Goal: Navigation & Orientation: Find specific page/section

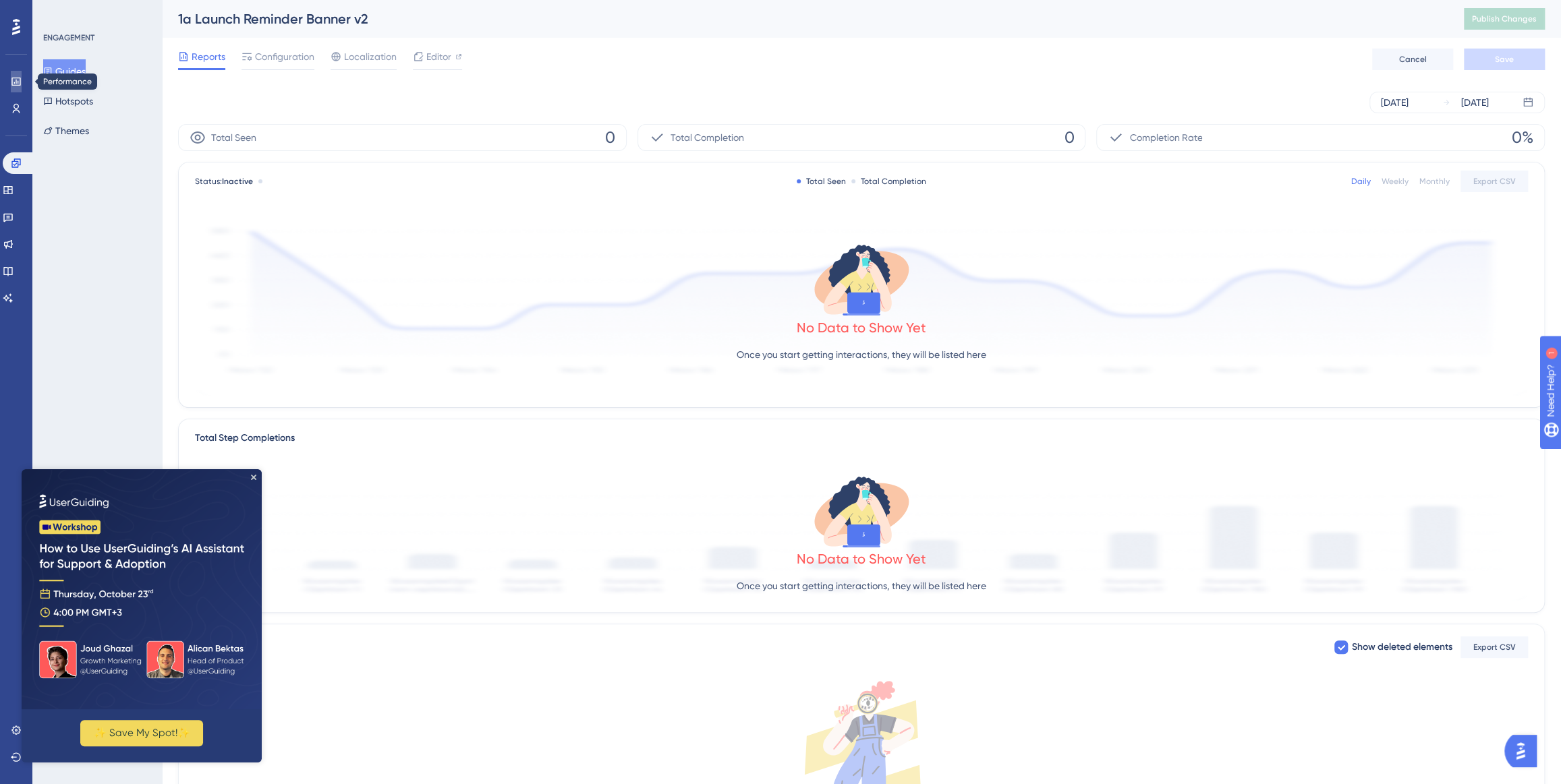
click at [17, 79] on icon at bounding box center [16, 82] width 11 height 11
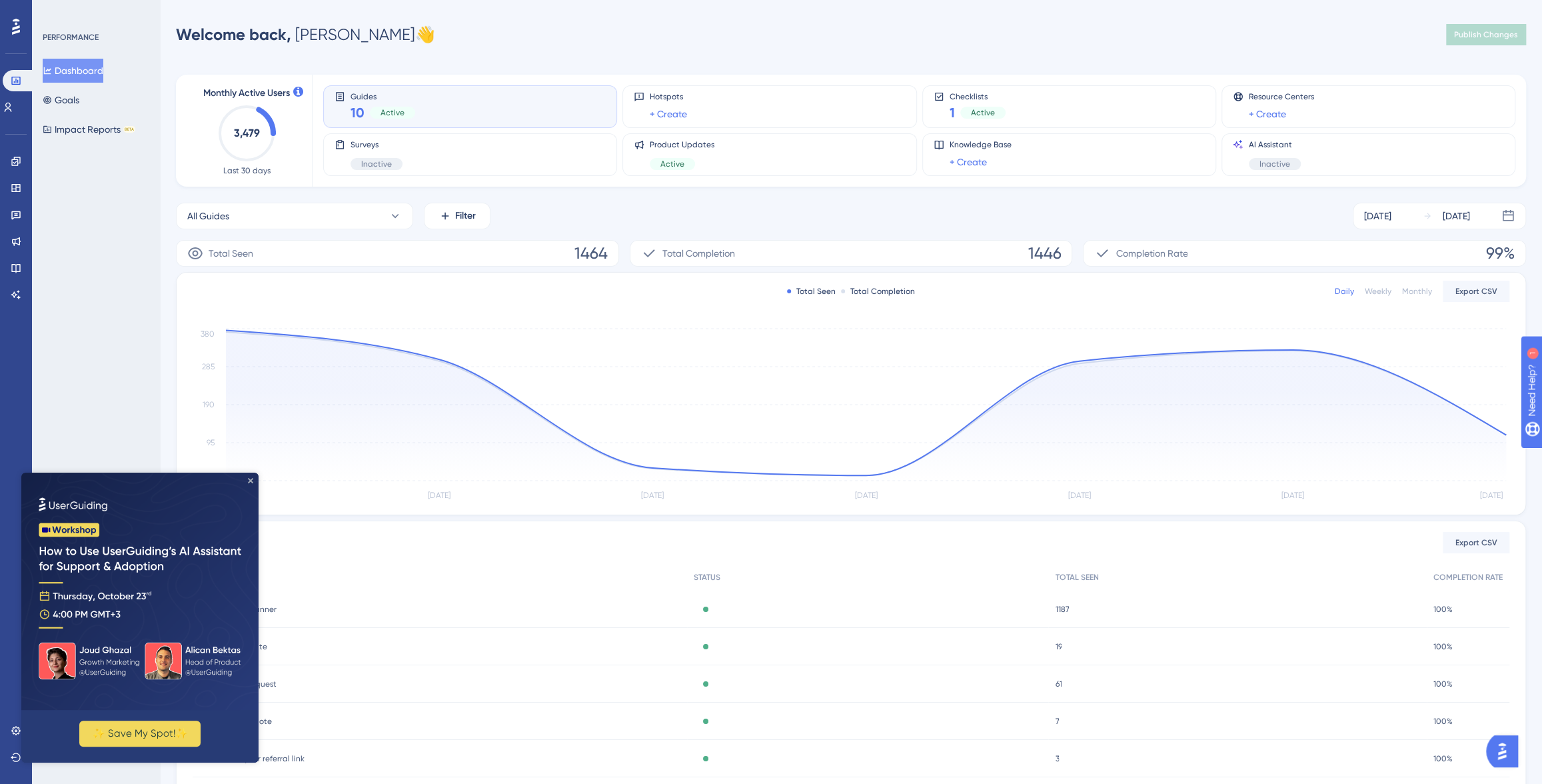
drag, startPoint x: 250, startPoint y: 480, endPoint x: 136, endPoint y: 950, distance: 483.6
click at [250, 480] on icon "Close Preview" at bounding box center [250, 480] width 5 height 5
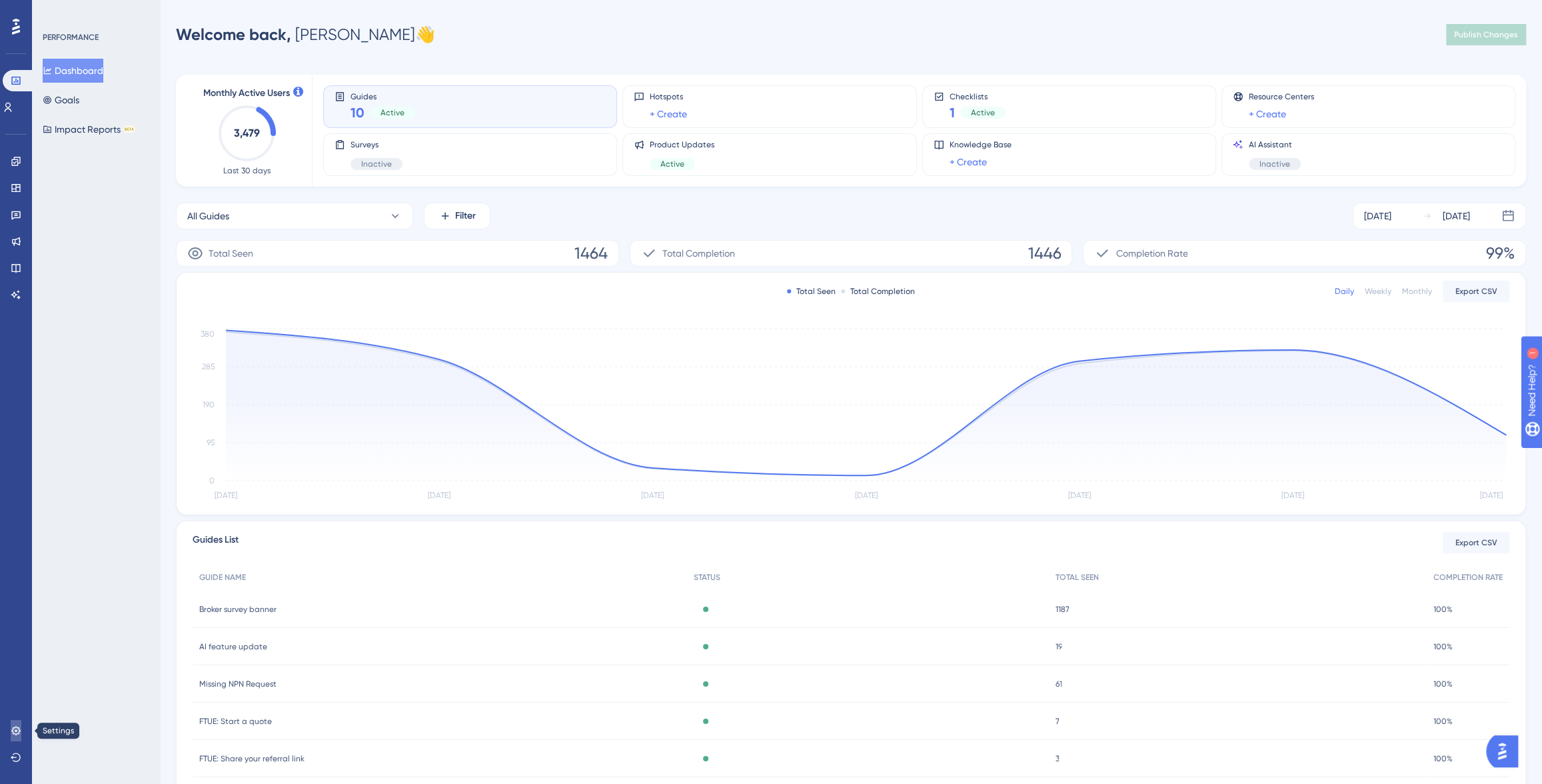
click at [18, 733] on icon at bounding box center [15, 729] width 8 height 8
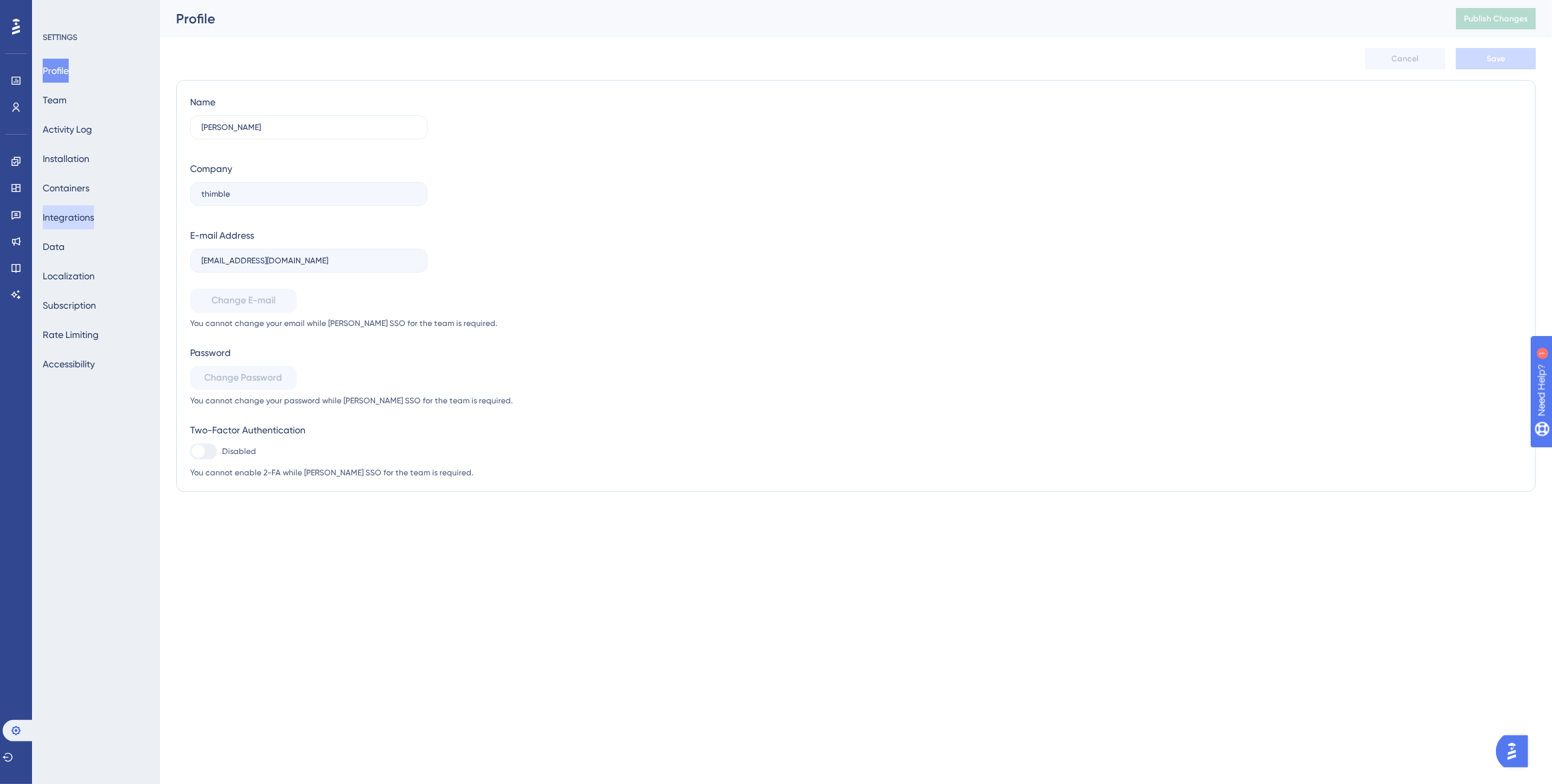
click at [79, 218] on button "Integrations" at bounding box center [68, 217] width 52 height 24
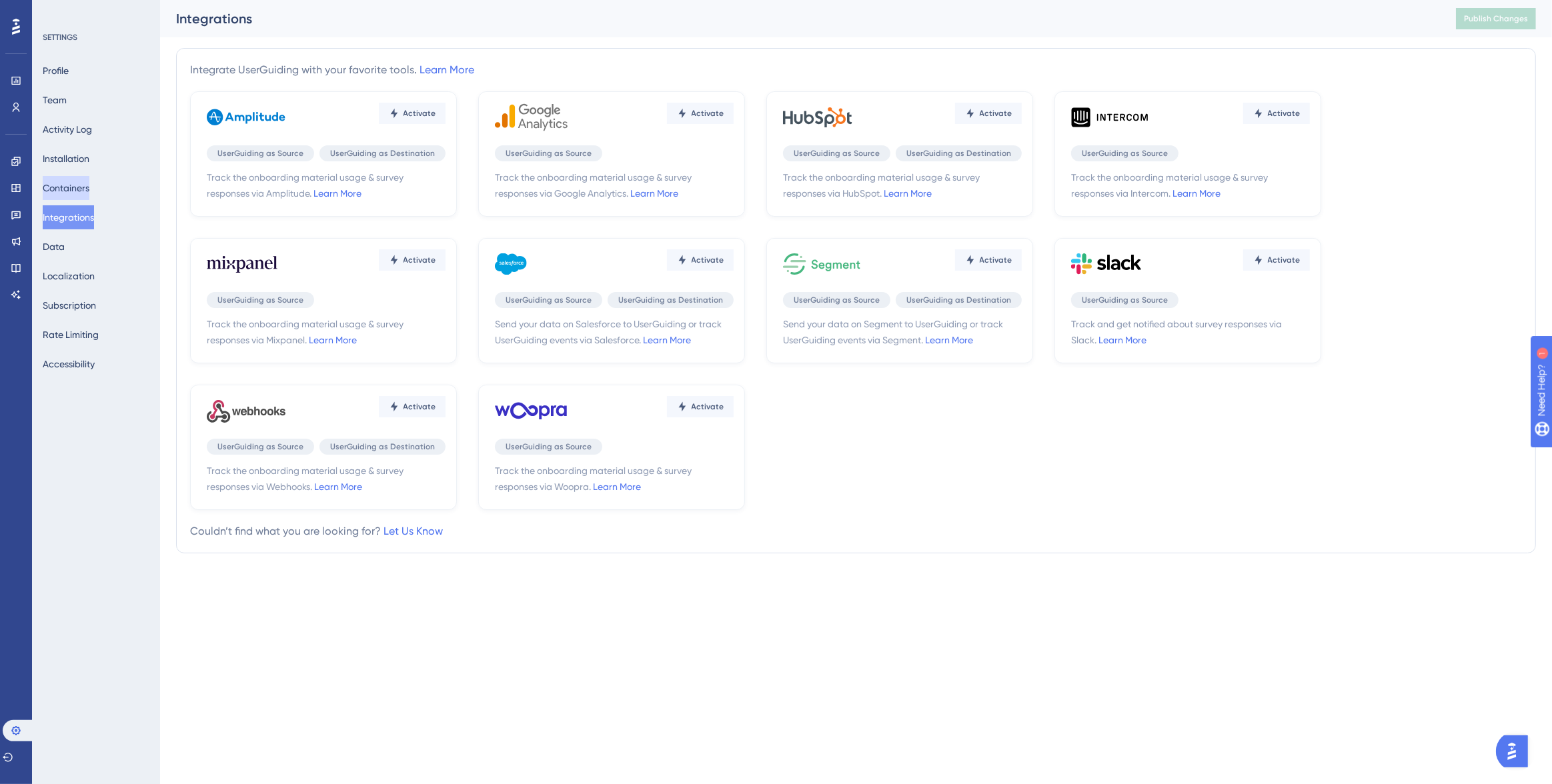
click at [77, 190] on button "Containers" at bounding box center [66, 187] width 47 height 24
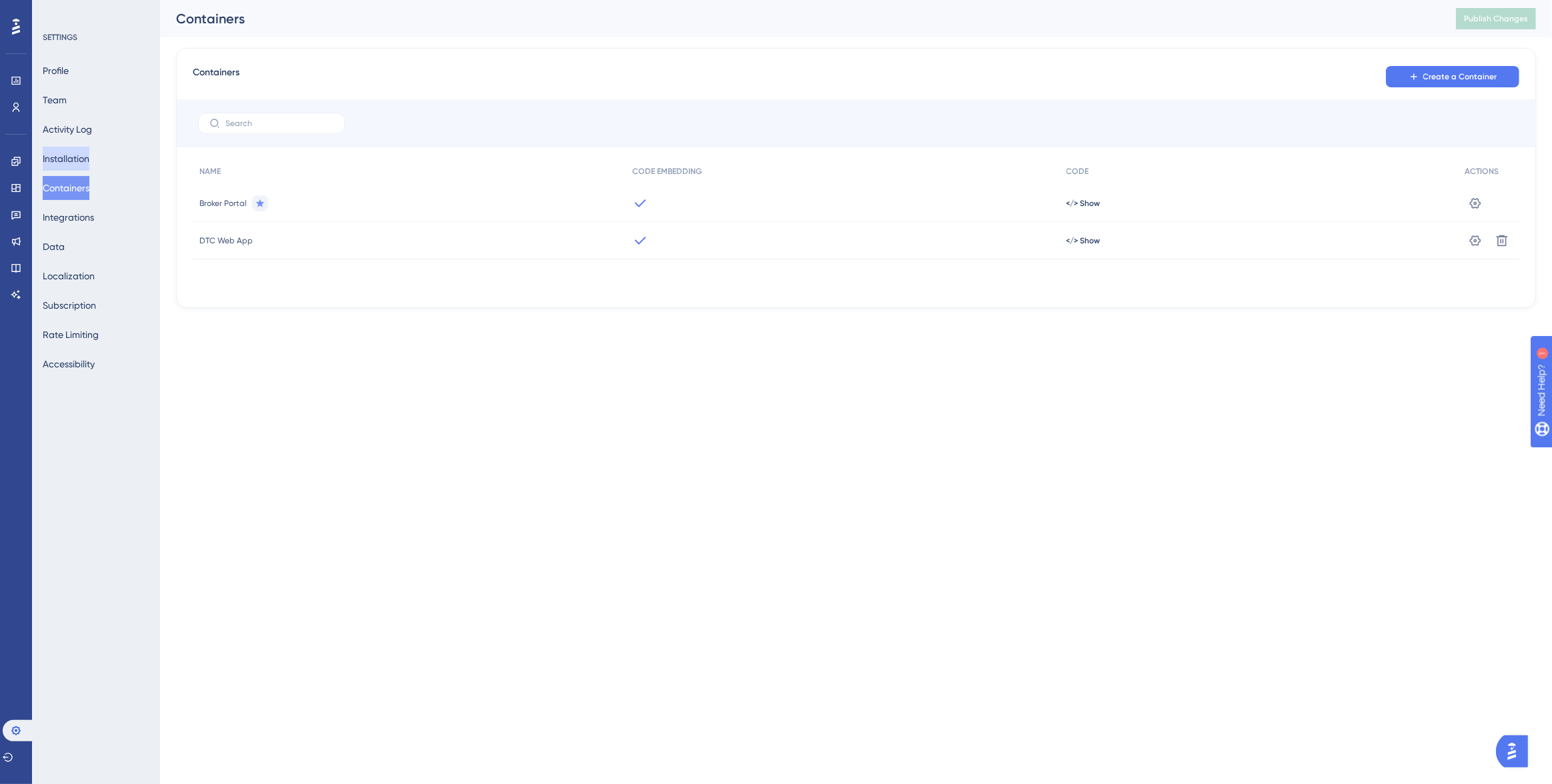
click at [72, 151] on button "Installation" at bounding box center [66, 158] width 47 height 24
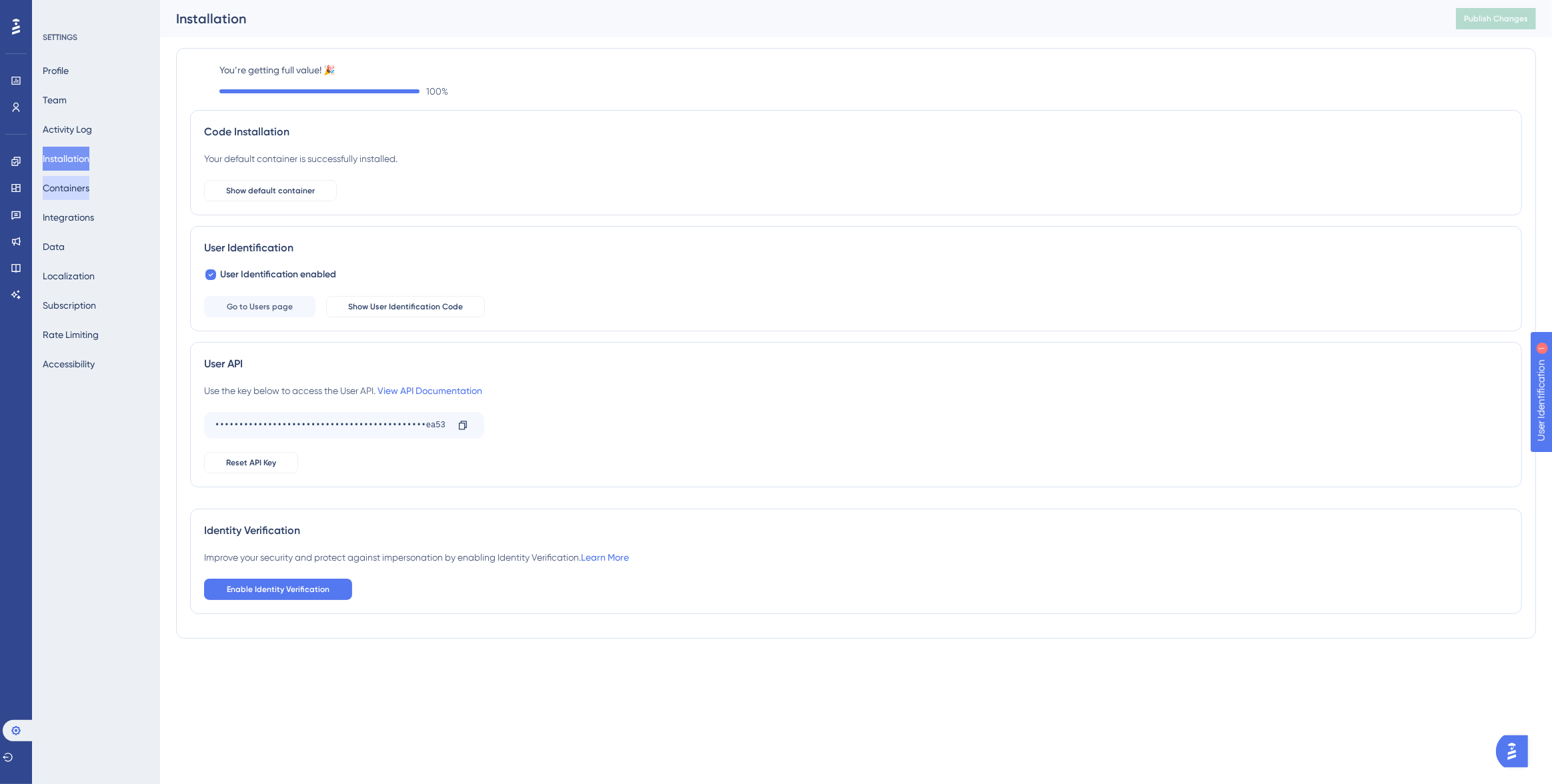
click at [82, 182] on button "Containers" at bounding box center [66, 187] width 47 height 24
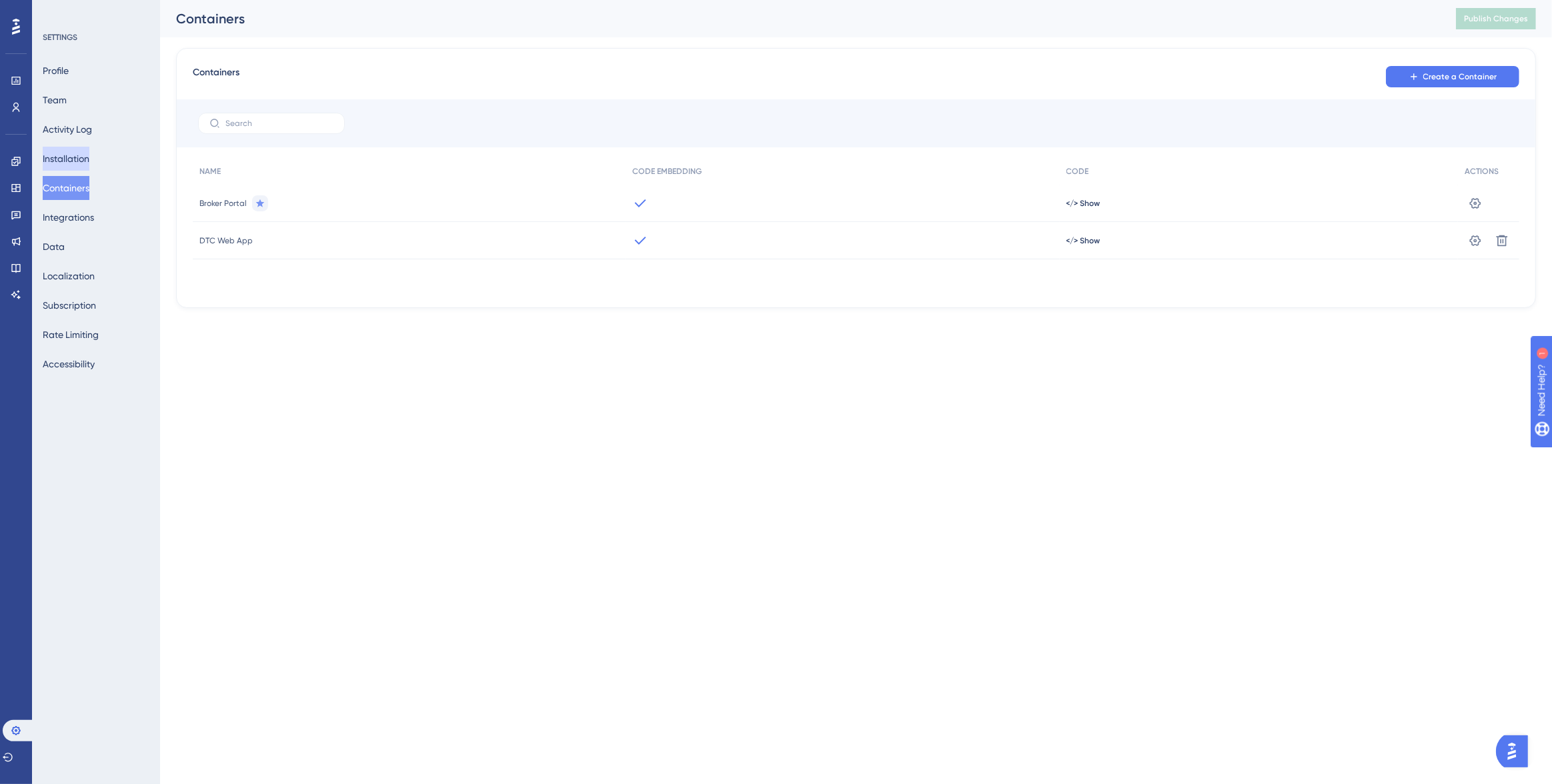
click at [79, 165] on button "Installation" at bounding box center [66, 158] width 47 height 24
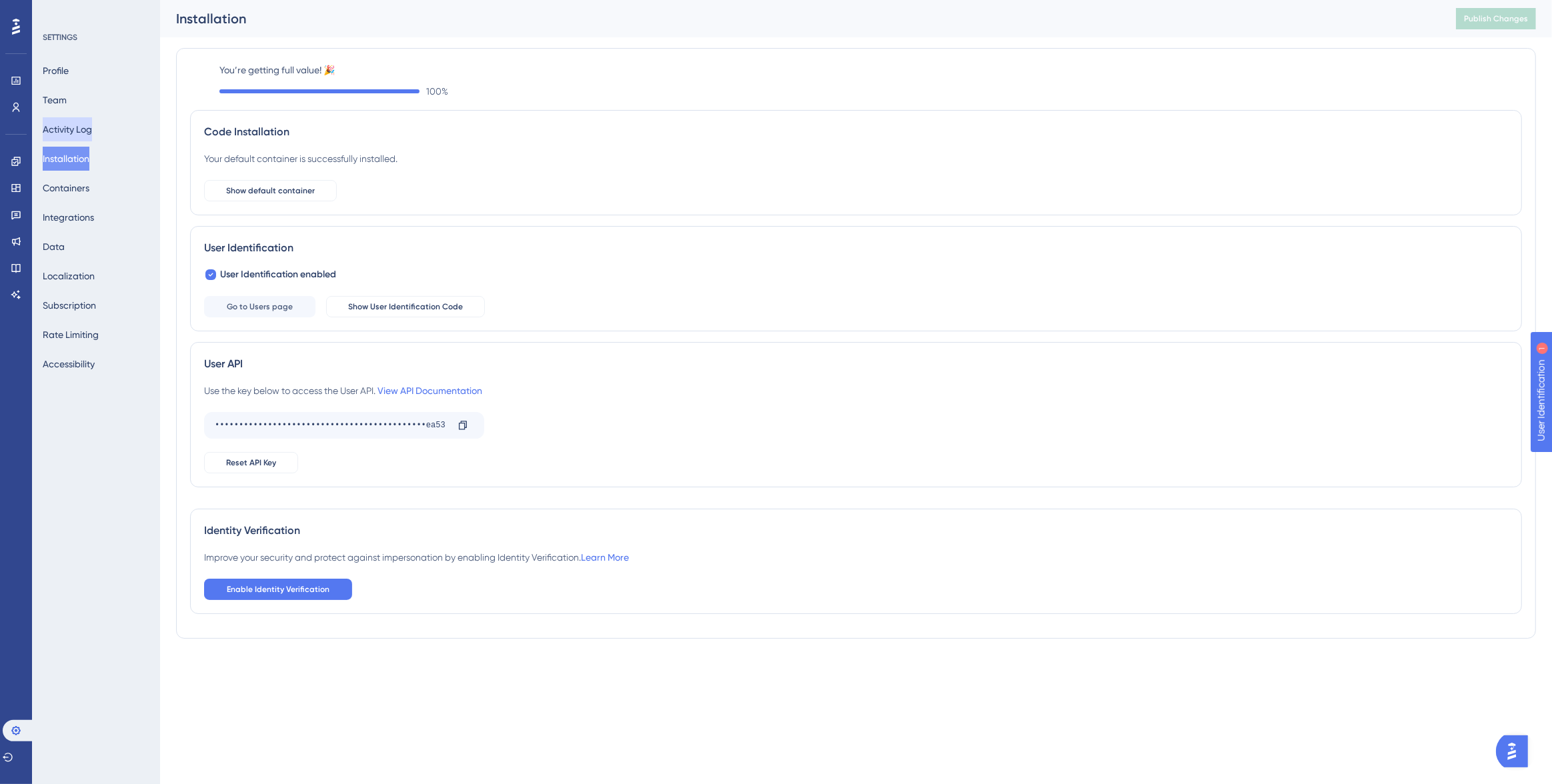
click at [79, 139] on button "Activity Log" at bounding box center [67, 129] width 49 height 24
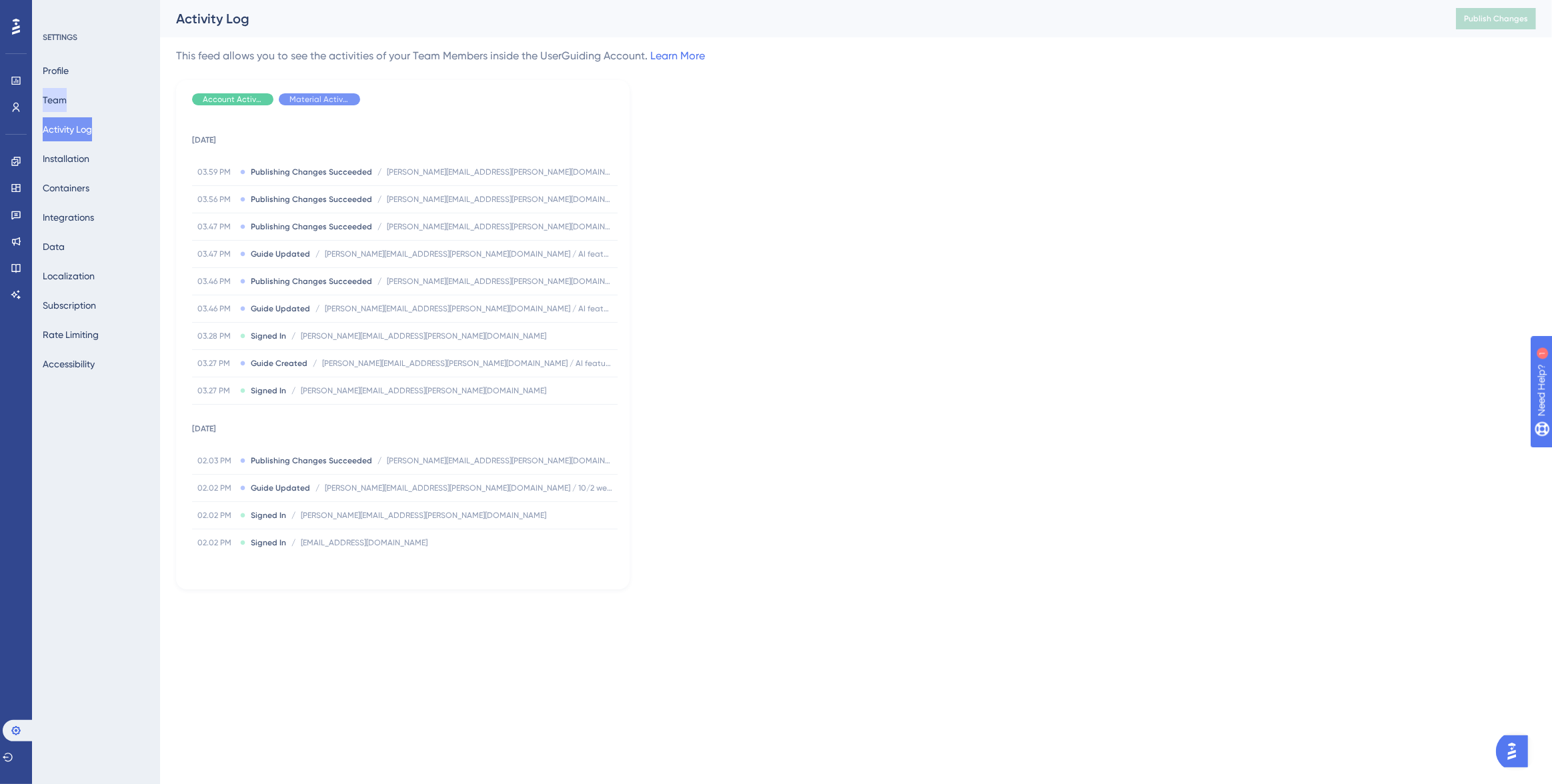
click at [66, 102] on button "Team" at bounding box center [54, 99] width 24 height 24
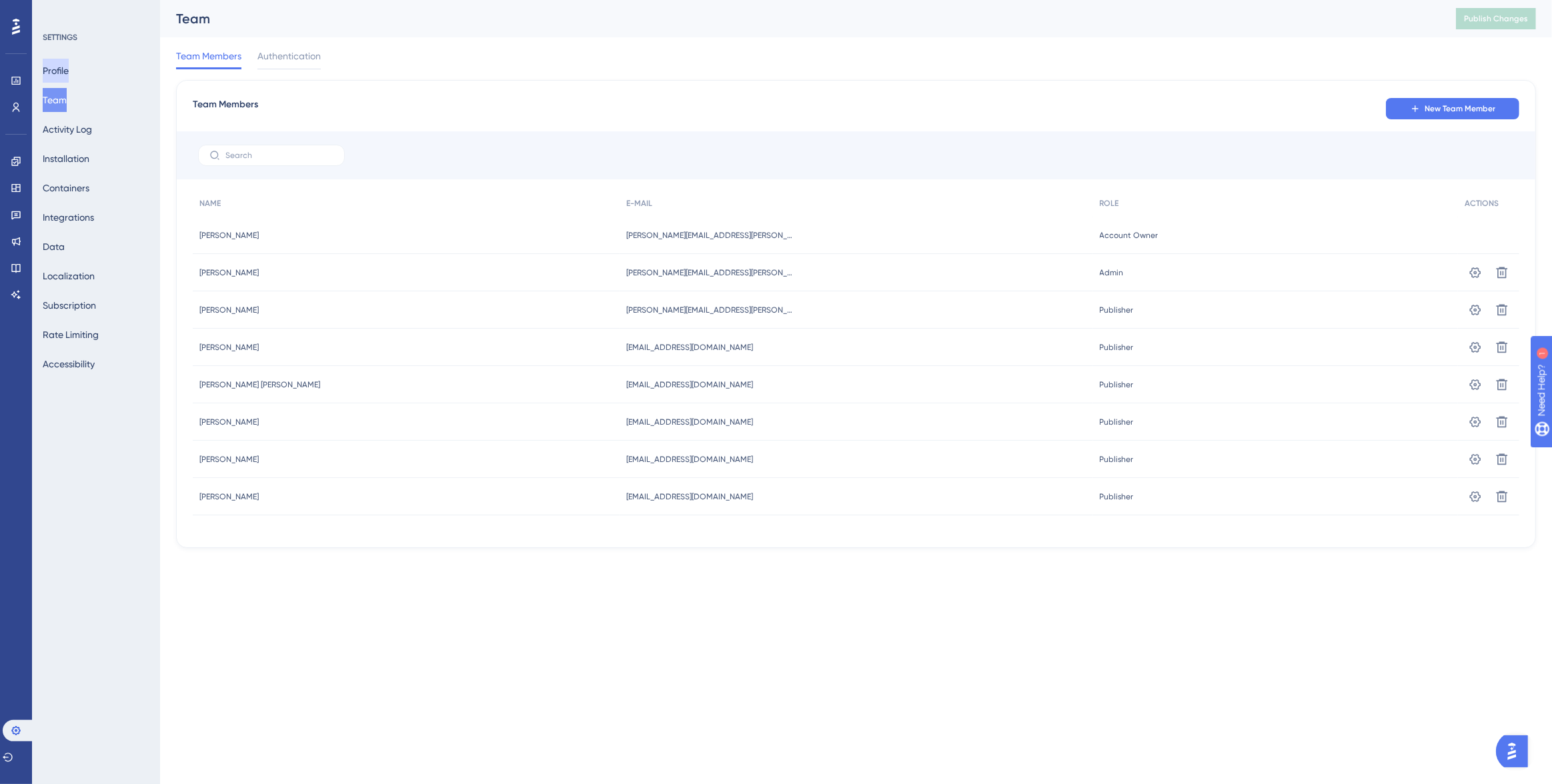
click at [69, 62] on button "Profile" at bounding box center [55, 70] width 26 height 24
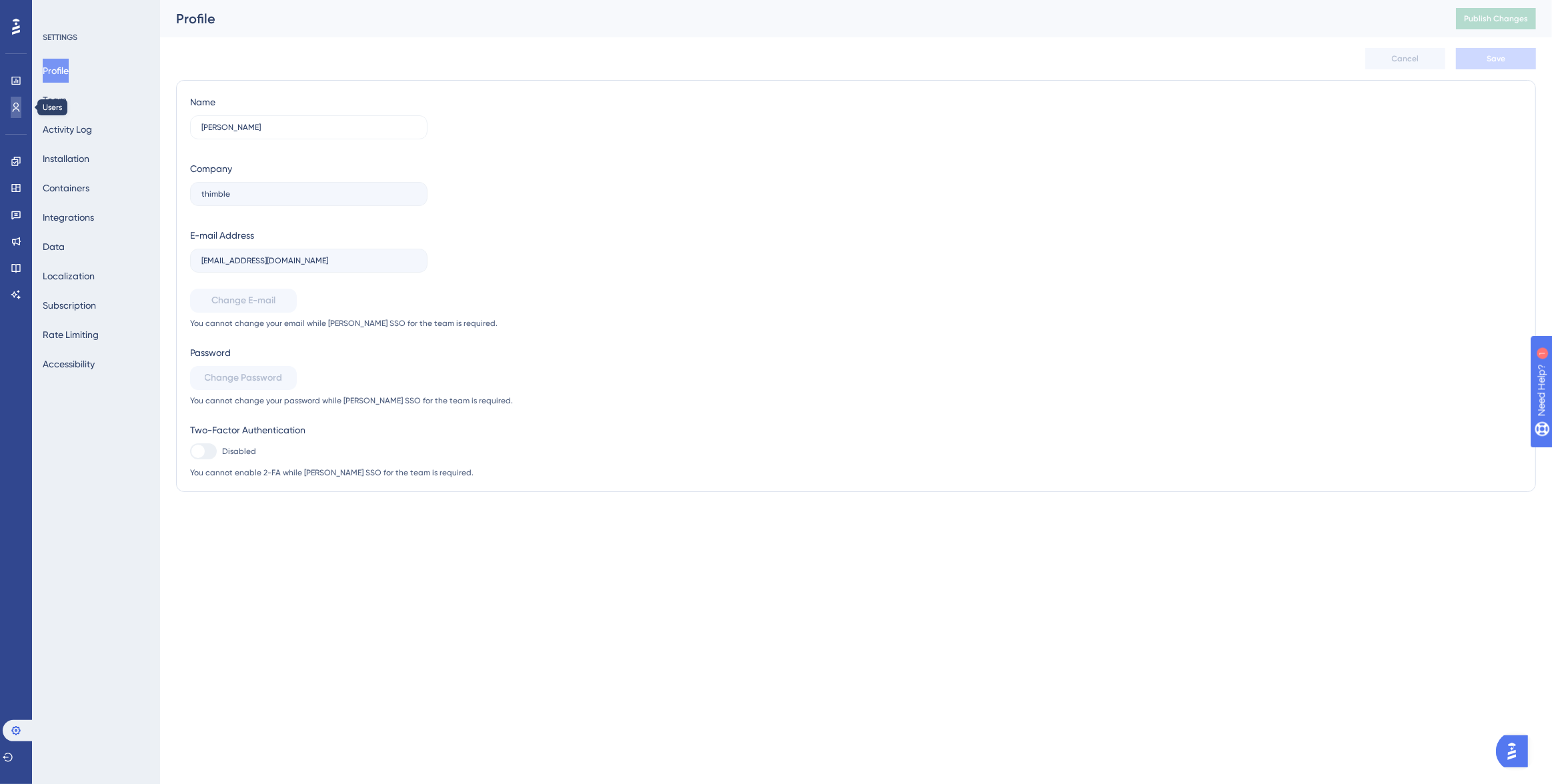
click at [21, 109] on icon at bounding box center [16, 107] width 11 height 11
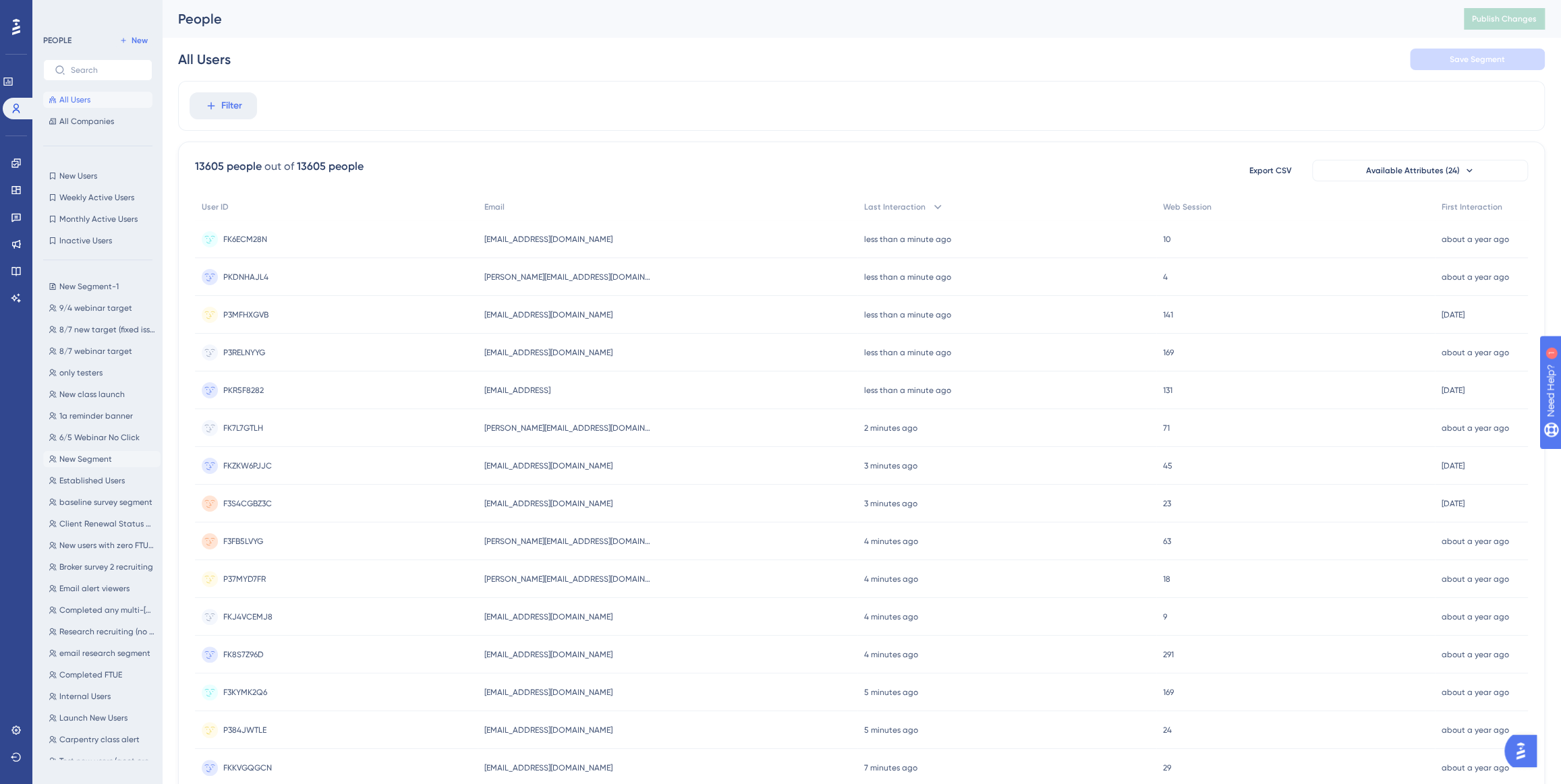
scroll to position [243, 0]
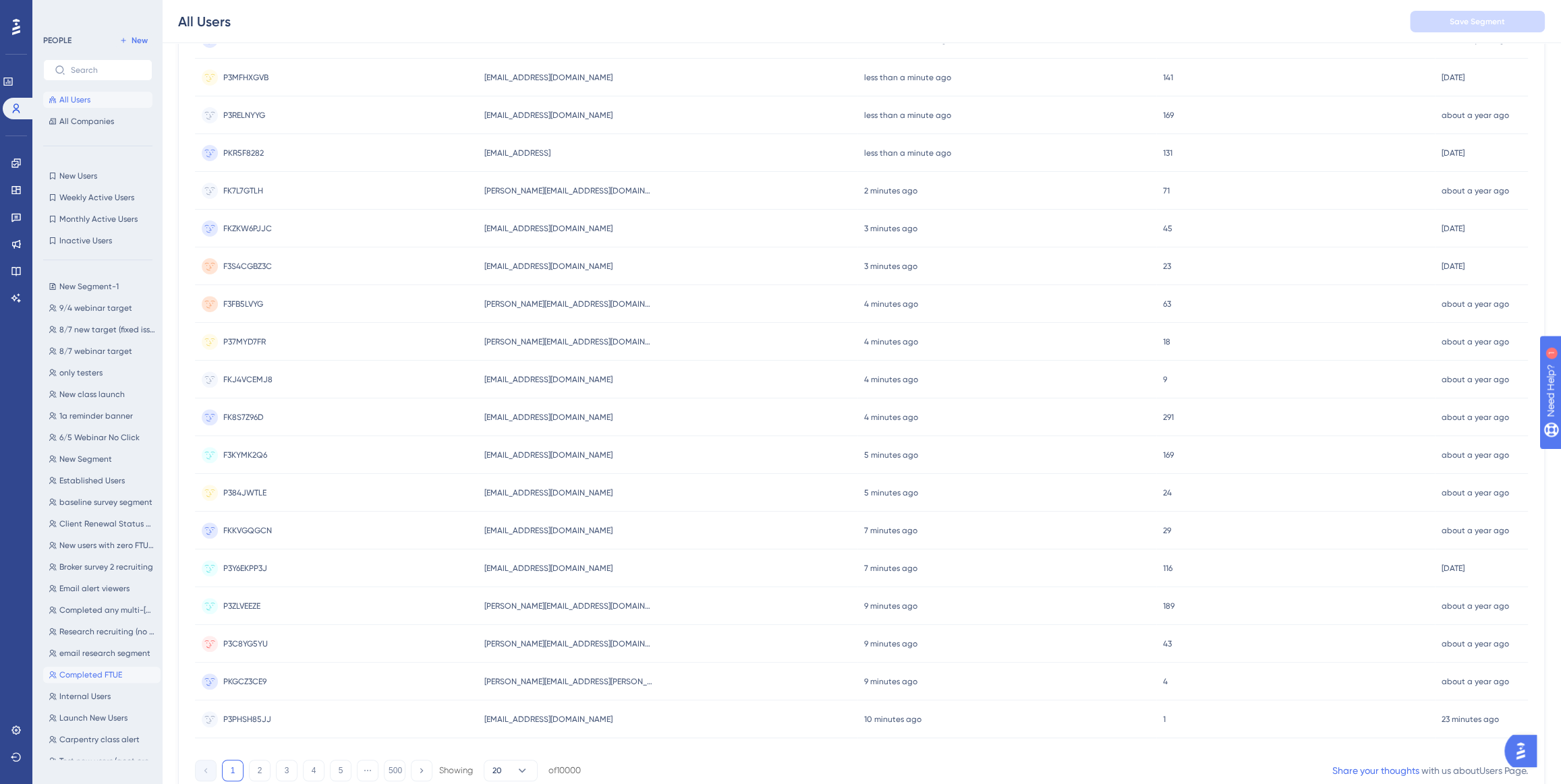
click at [106, 673] on span "Completed FTUE" at bounding box center [90, 675] width 62 height 11
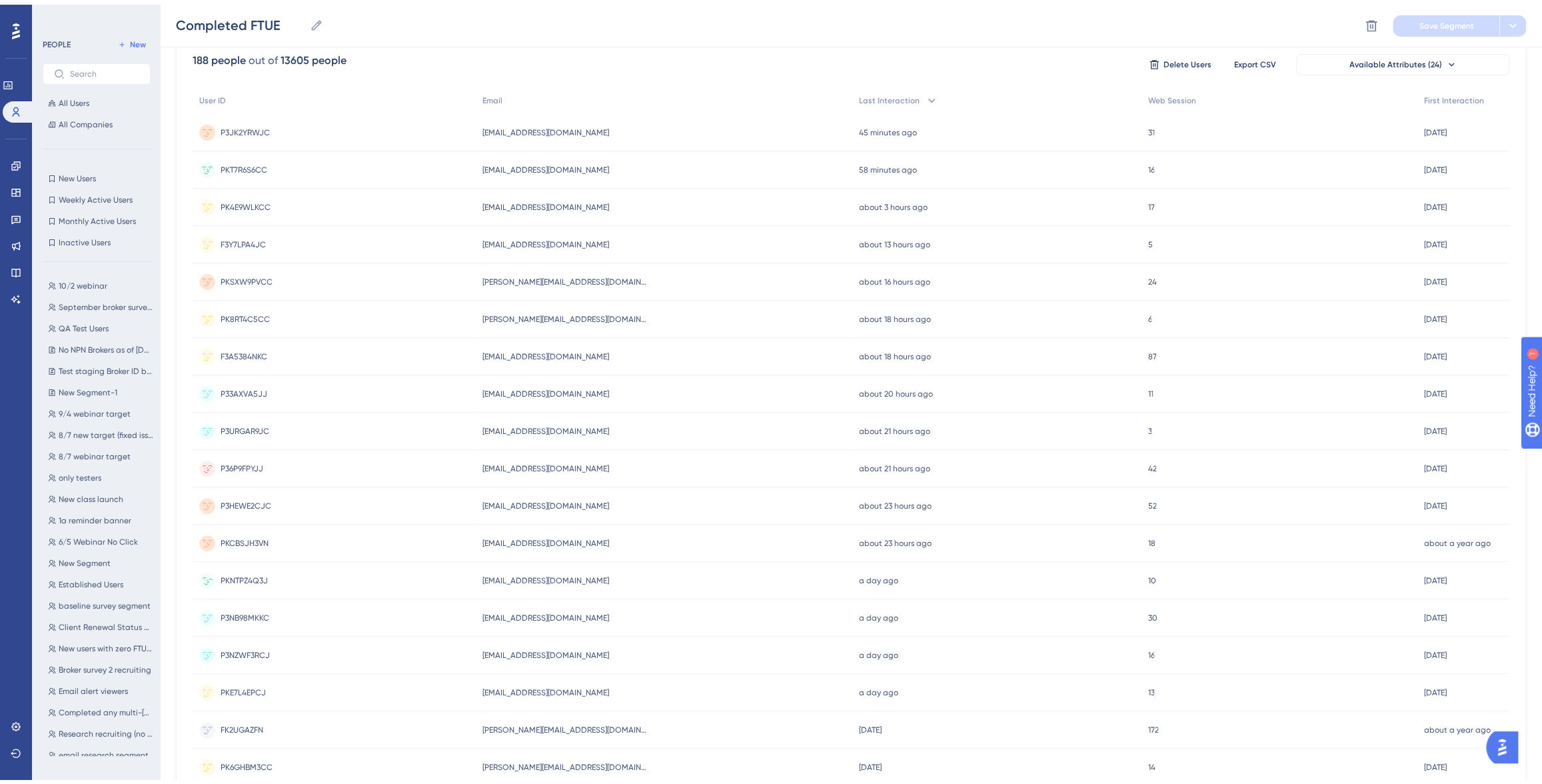
scroll to position [0, 0]
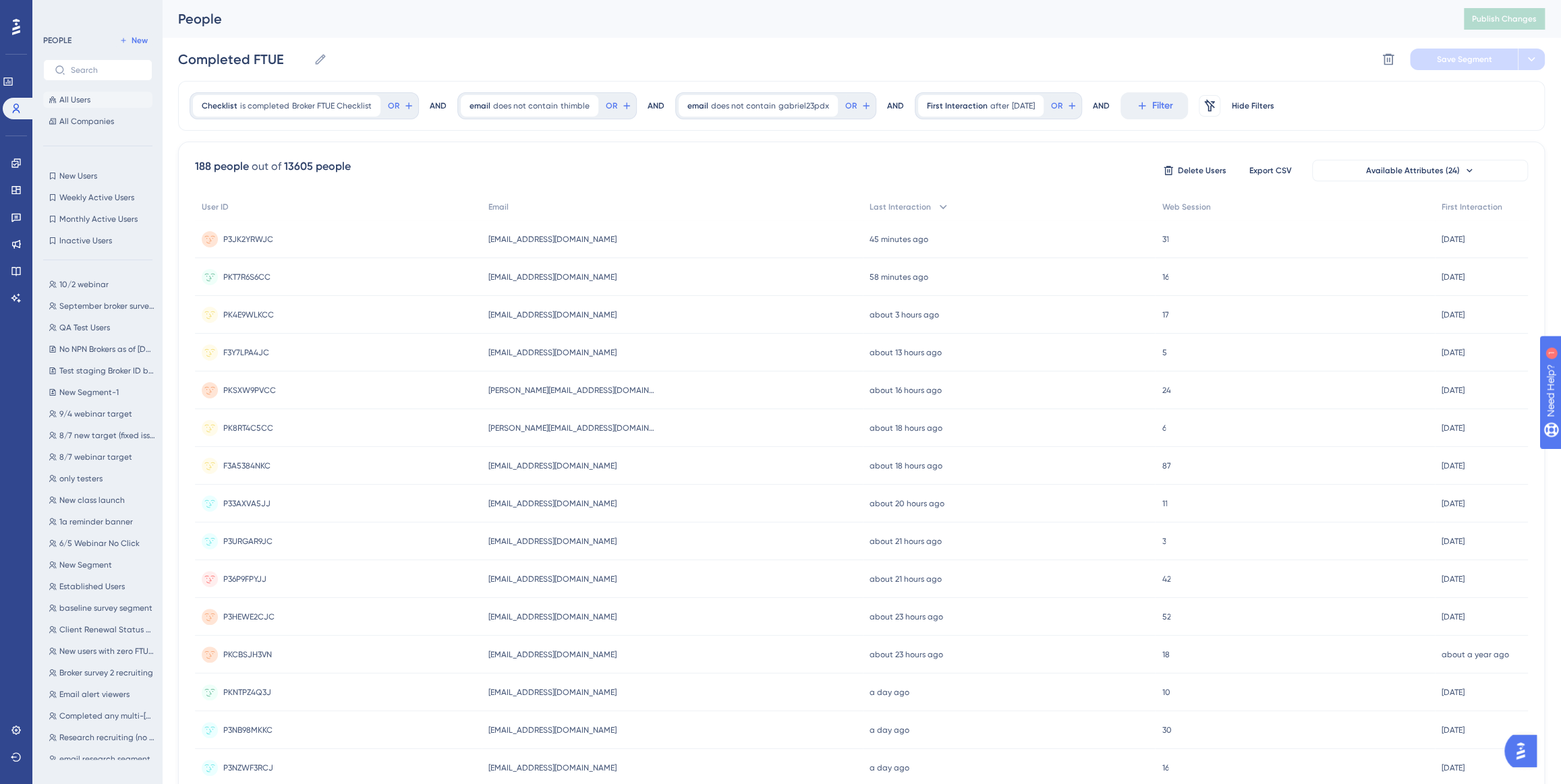
click at [78, 101] on span "All Users" at bounding box center [75, 100] width 31 height 11
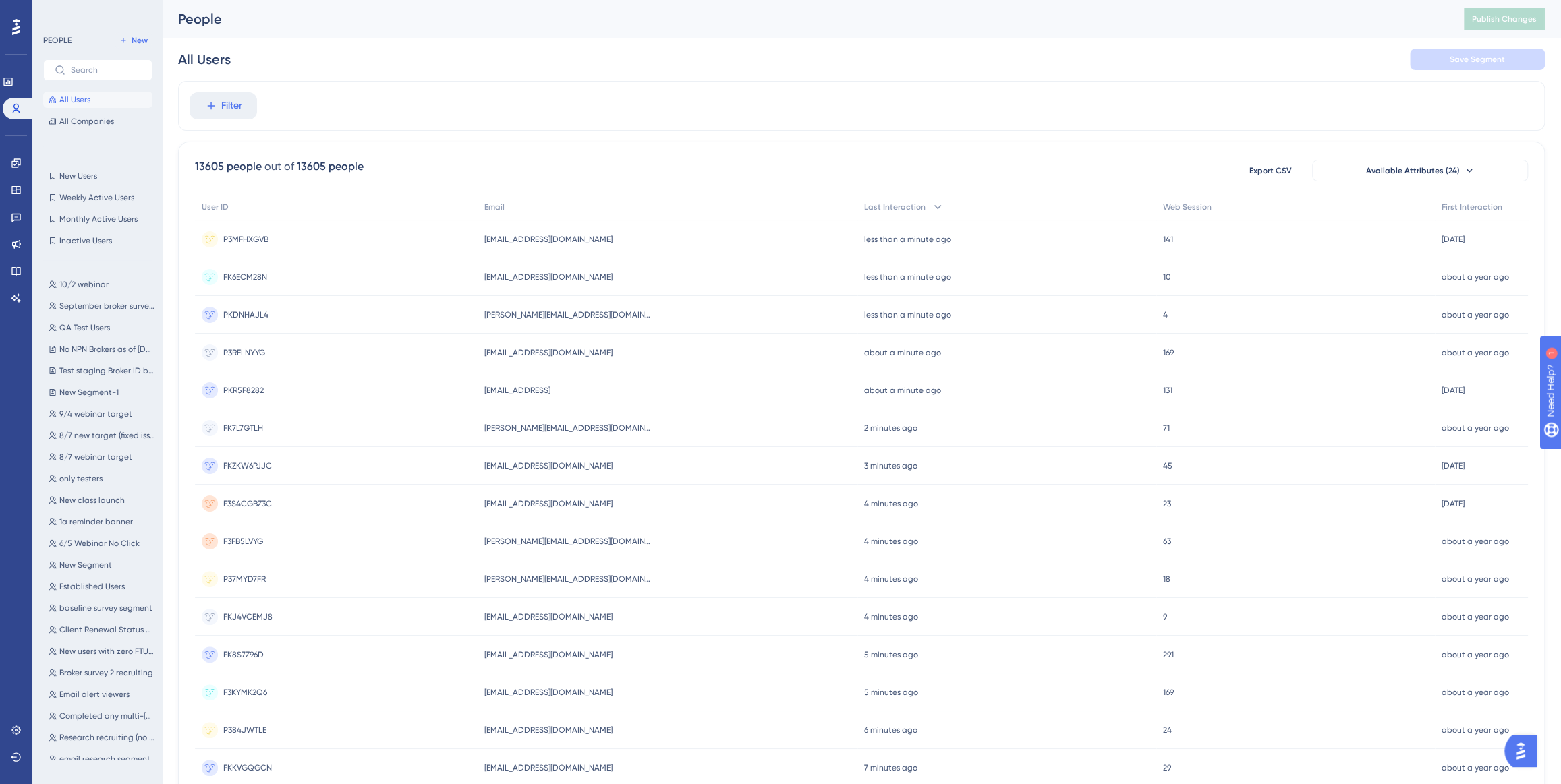
click at [29, 83] on div "Performance" at bounding box center [16, 82] width 27 height 22
click at [13, 82] on link at bounding box center [8, 82] width 11 height 22
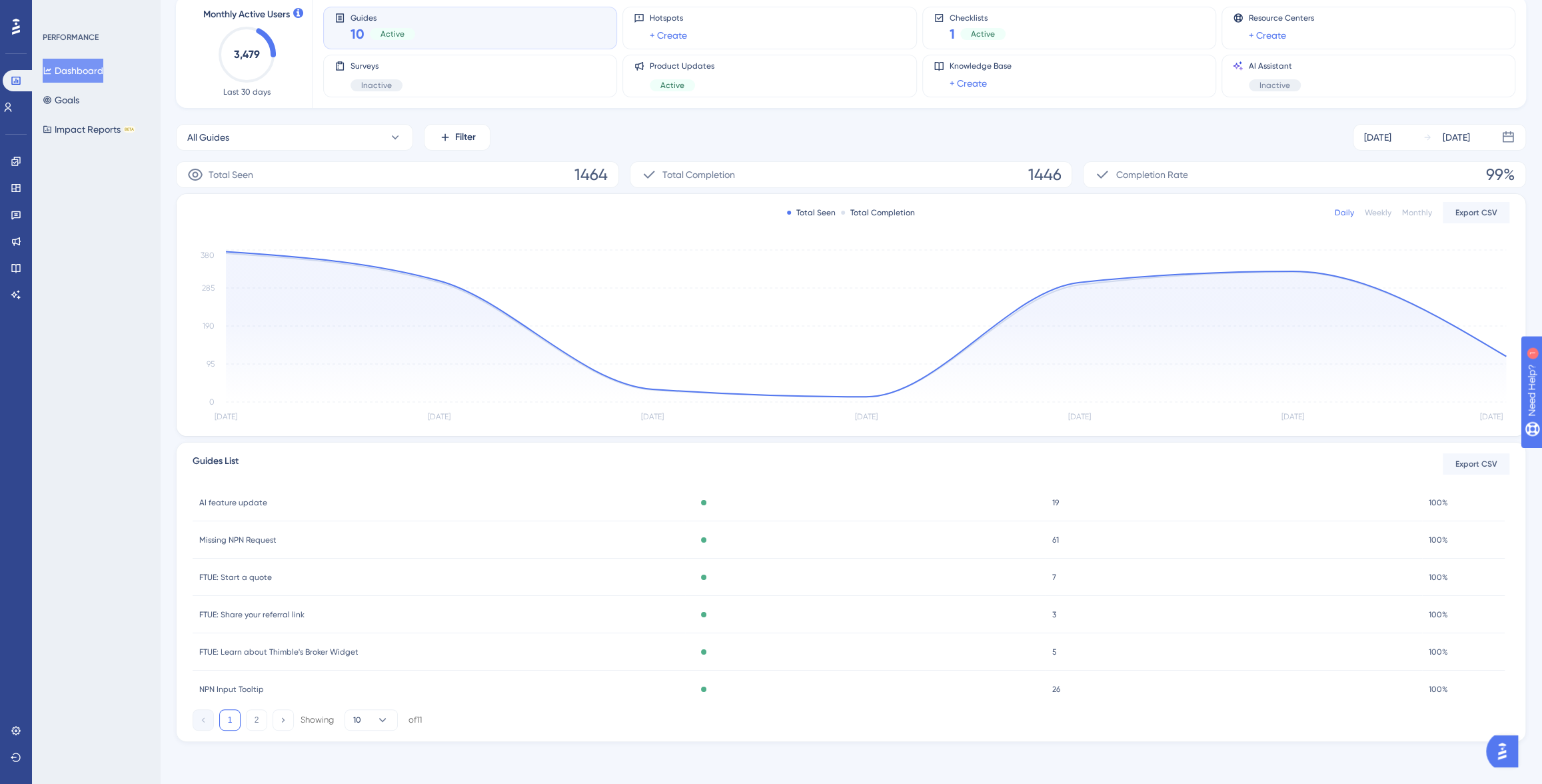
scroll to position [196, 0]
click at [240, 668] on span "FTUE: Update your account details" at bounding box center [265, 670] width 131 height 11
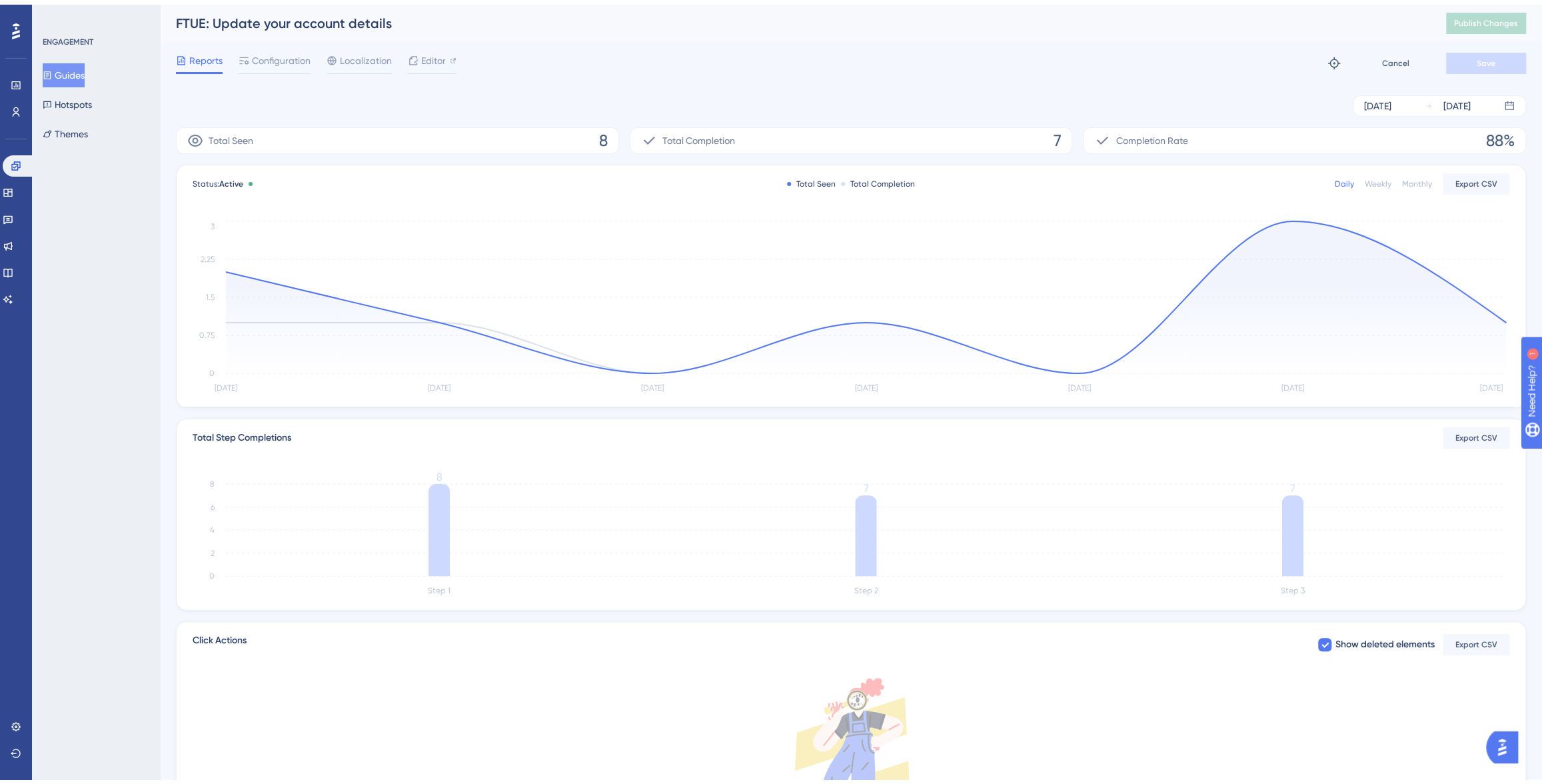
scroll to position [79, 0]
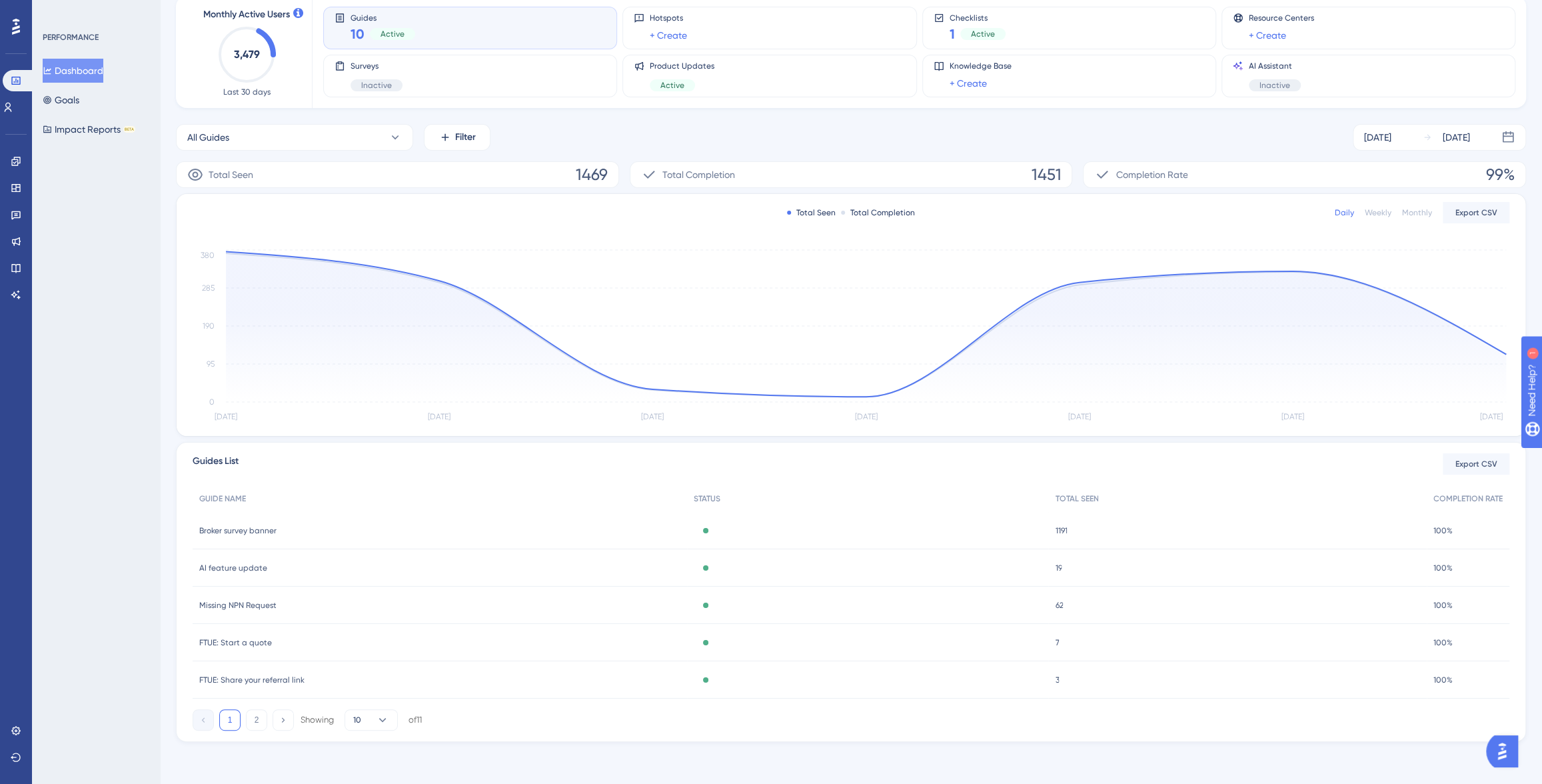
click at [136, 638] on div "PERFORMANCE Dashboard Goals Impact Reports BETA" at bounding box center [96, 392] width 128 height 784
click at [244, 533] on span "FTUE: Start a quote" at bounding box center [236, 532] width 72 height 11
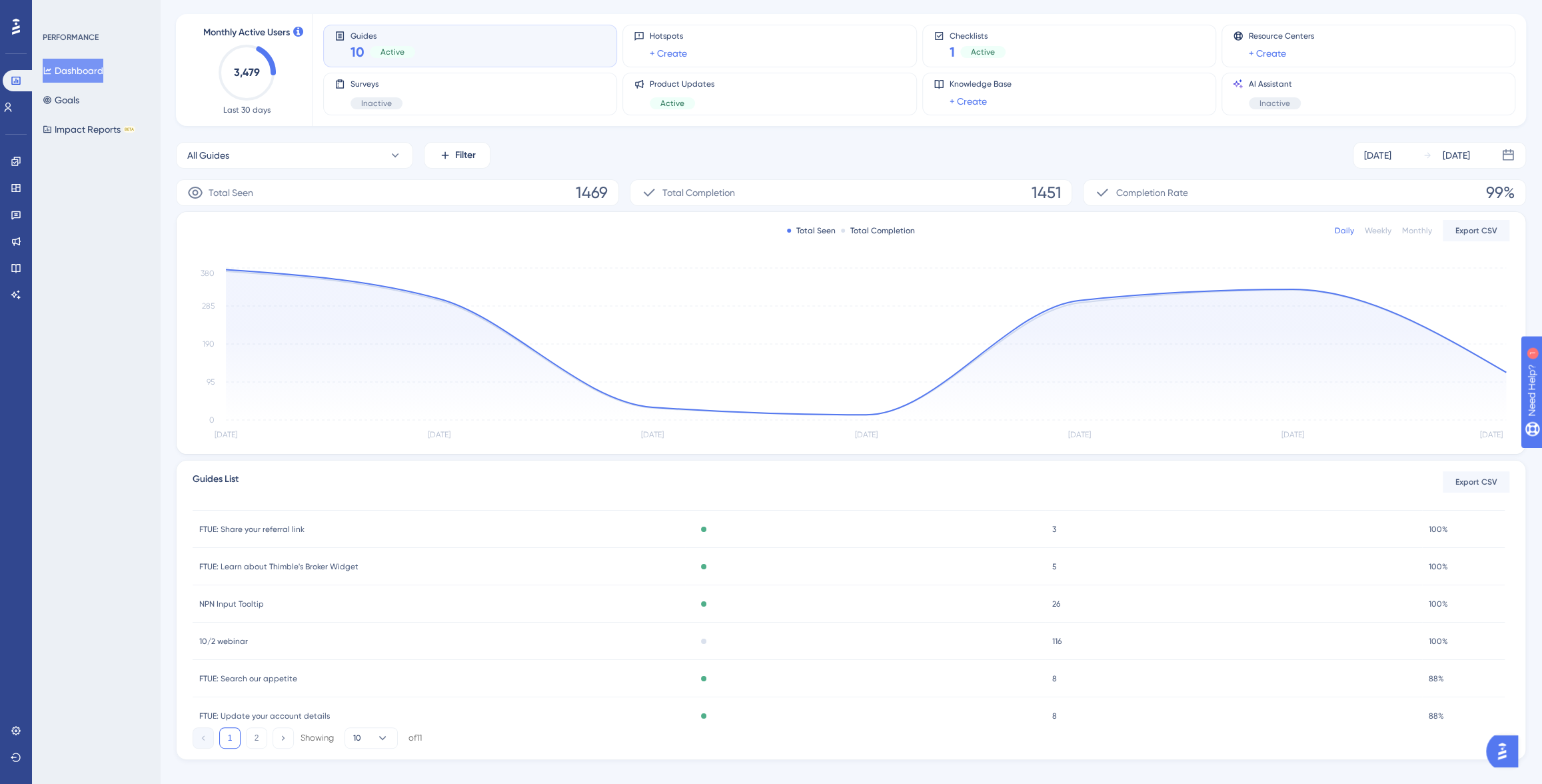
scroll to position [196, 0]
click at [250, 738] on button "2" at bounding box center [256, 738] width 22 height 22
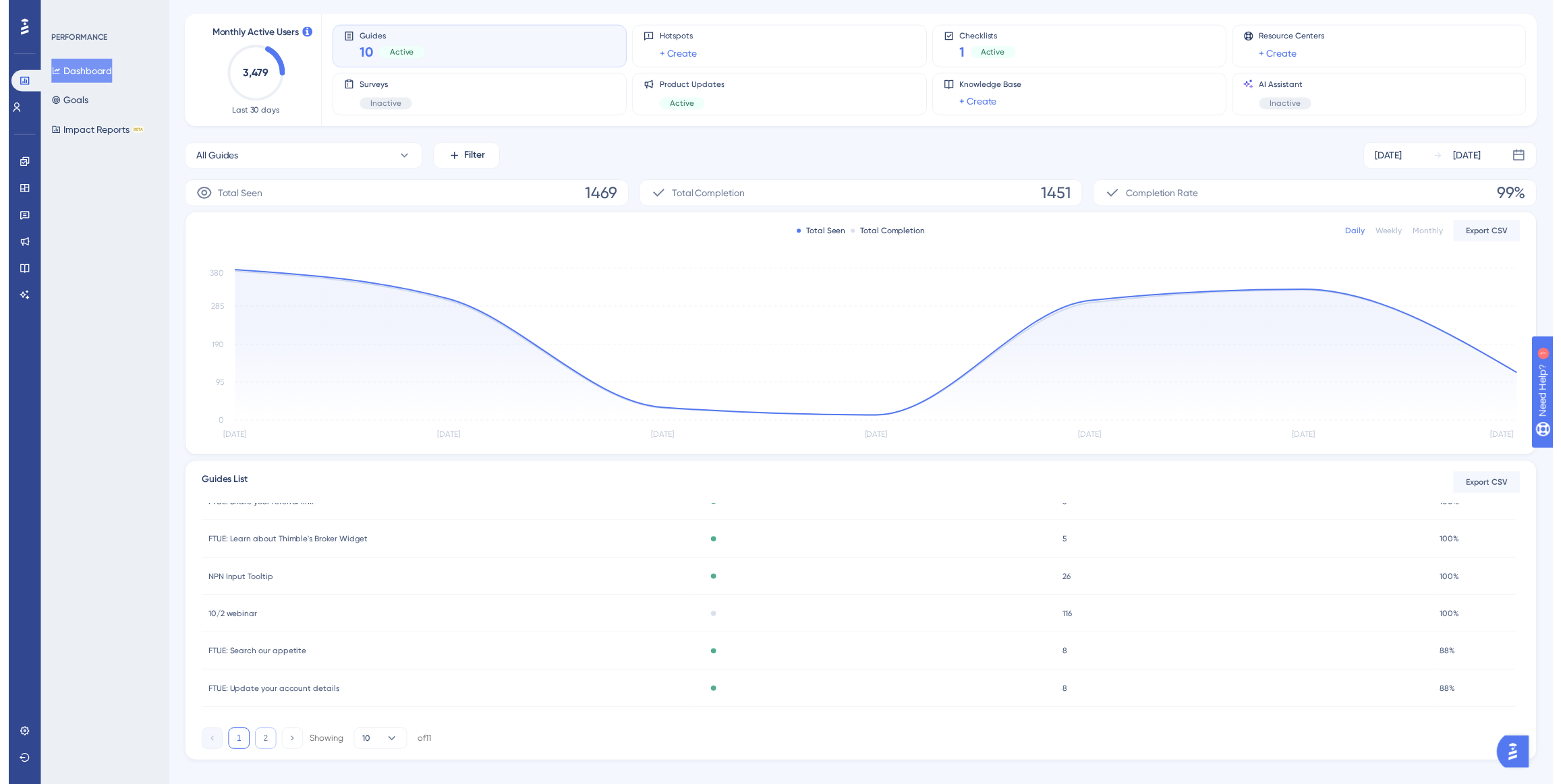
scroll to position [0, 0]
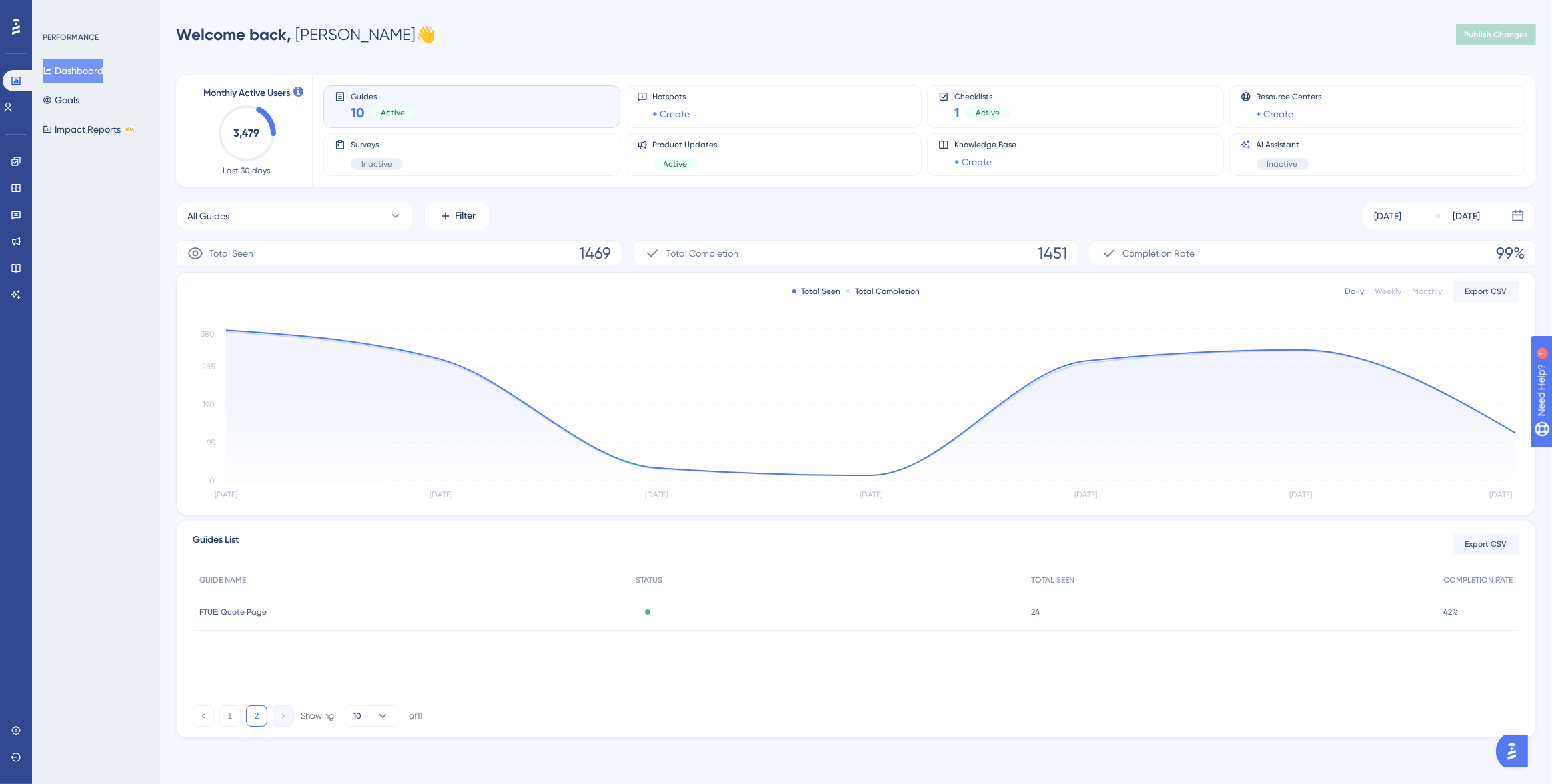
click at [250, 611] on span "FTUE: Quote Page" at bounding box center [233, 611] width 67 height 11
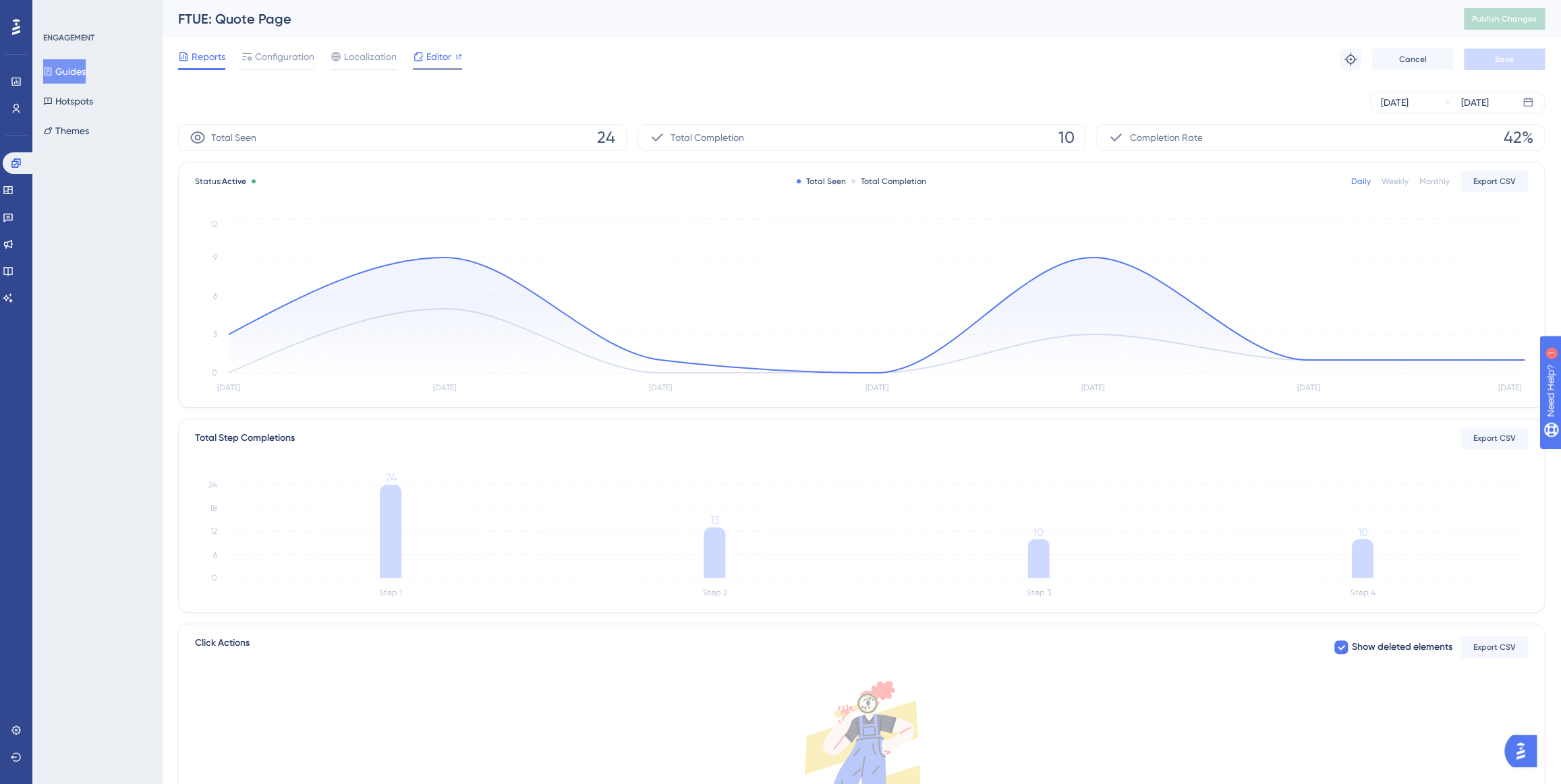
click at [430, 59] on span "Editor" at bounding box center [439, 56] width 25 height 16
